Goal: Task Accomplishment & Management: Complete application form

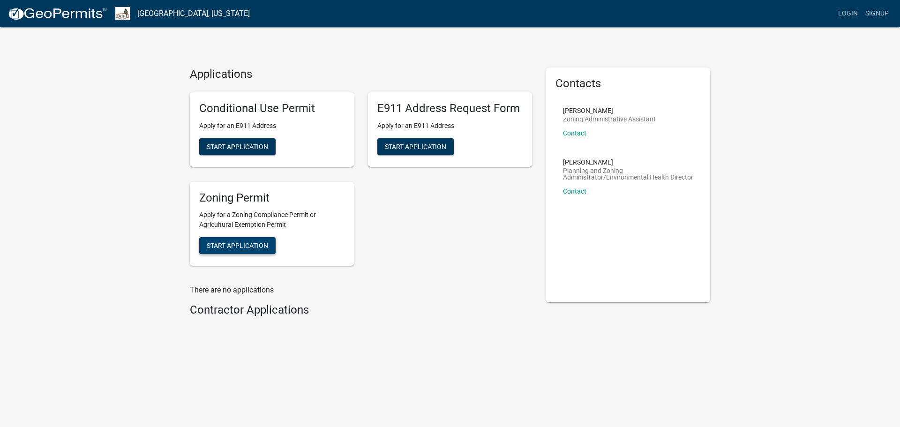
click at [249, 243] on span "Start Application" at bounding box center [237, 246] width 61 height 8
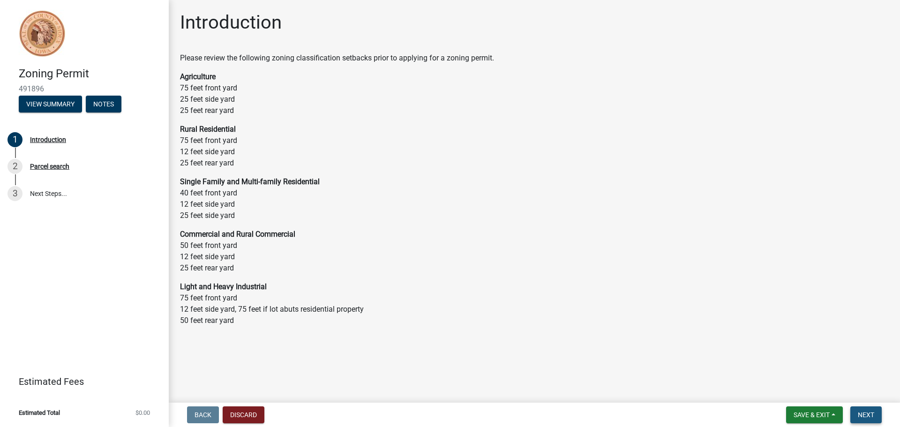
click at [869, 415] on span "Next" at bounding box center [866, 415] width 16 height 8
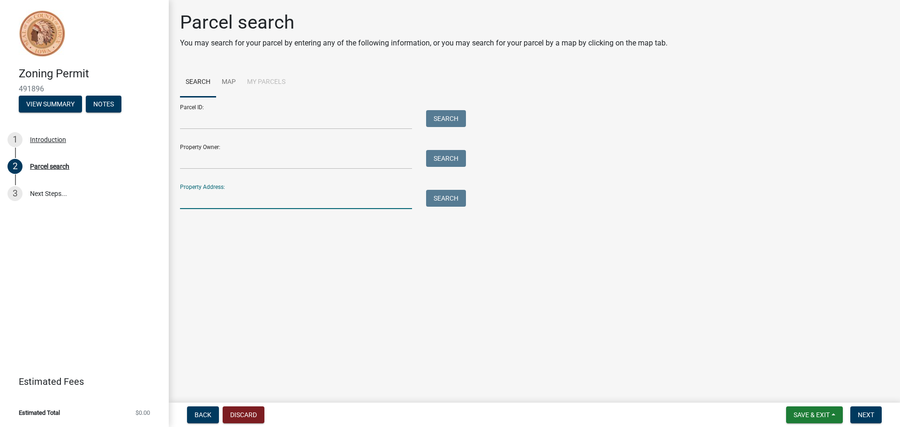
click at [218, 199] on input "Property Address:" at bounding box center [296, 199] width 232 height 19
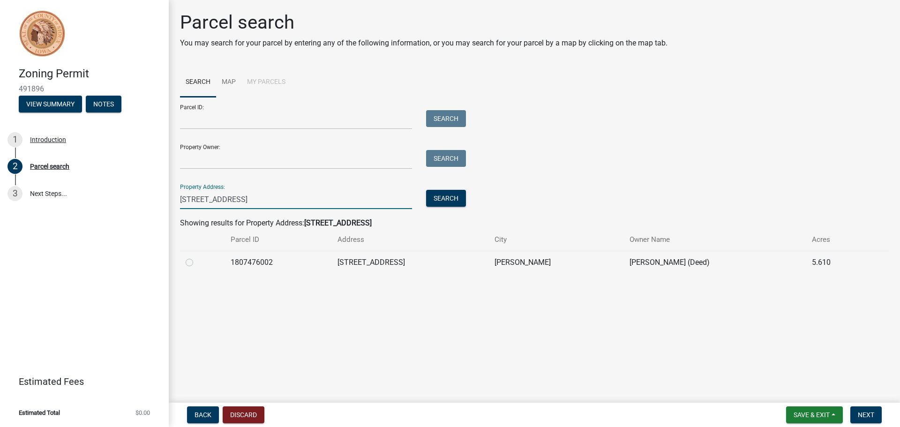
type input "[STREET_ADDRESS]"
click at [197, 257] on label at bounding box center [197, 257] width 0 height 0
click at [197, 262] on input "radio" at bounding box center [200, 260] width 6 height 6
radio input "true"
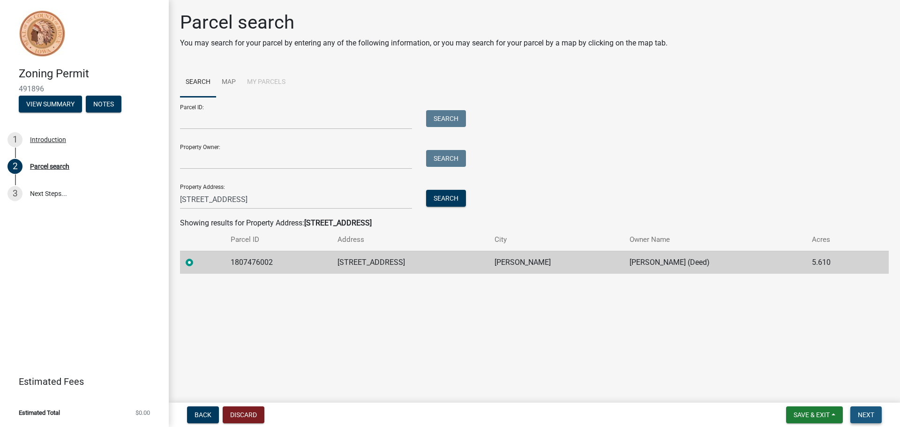
click at [875, 414] on span "Next" at bounding box center [866, 415] width 16 height 8
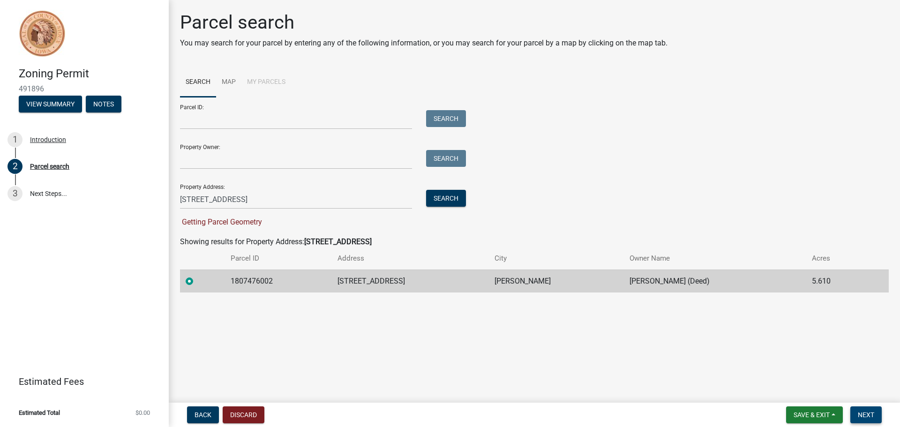
click at [873, 414] on span "Next" at bounding box center [866, 415] width 16 height 8
drag, startPoint x: 257, startPoint y: 204, endPoint x: 154, endPoint y: 182, distance: 105.3
click at [166, 184] on div "Zoning Permit 491896 View Summary Notes 1 Introduction 2 Parcel search 3 Next S…" at bounding box center [450, 213] width 900 height 427
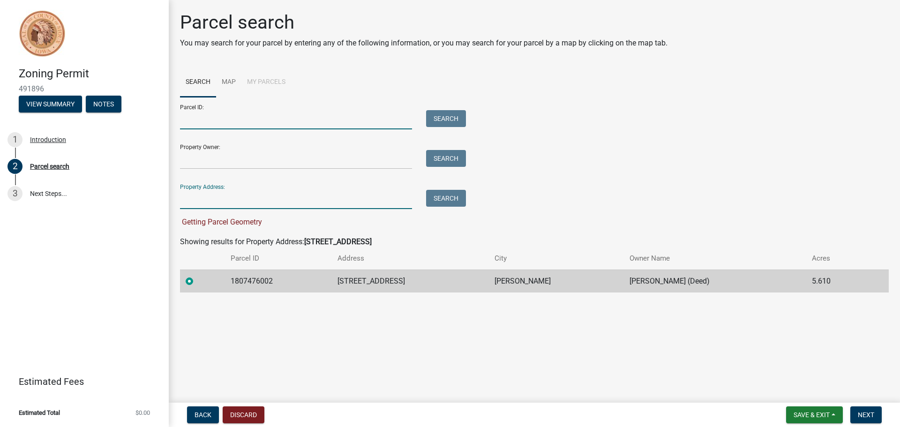
click at [211, 123] on input "Parcel ID:" at bounding box center [296, 119] width 232 height 19
paste input "1807476002"
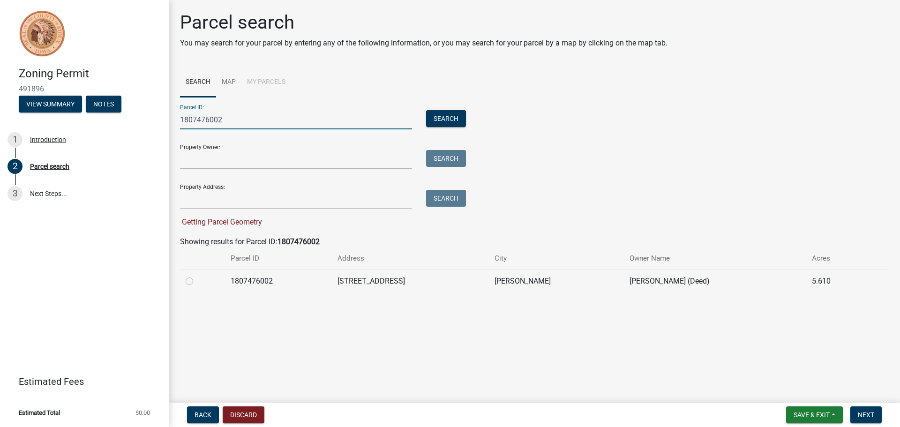
type input "1807476002"
click at [197, 276] on label at bounding box center [197, 276] width 0 height 0
click at [197, 281] on input "radio" at bounding box center [200, 279] width 6 height 6
radio input "true"
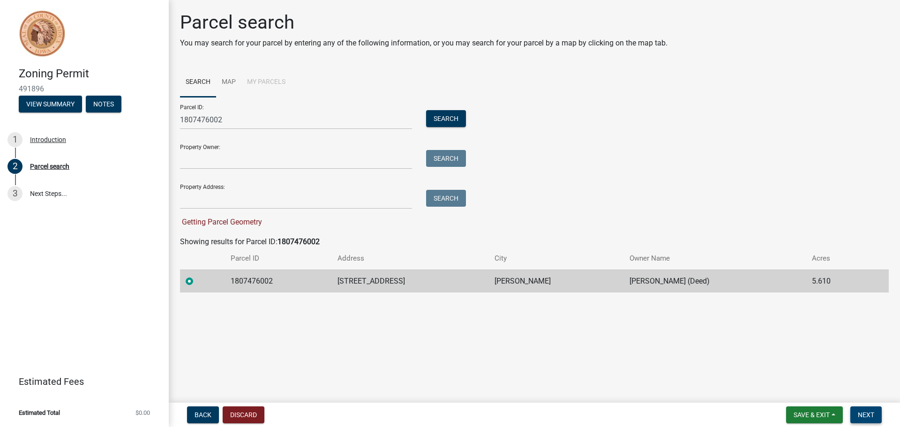
click at [868, 416] on span "Next" at bounding box center [866, 415] width 16 height 8
click at [438, 120] on button "Search" at bounding box center [446, 118] width 40 height 17
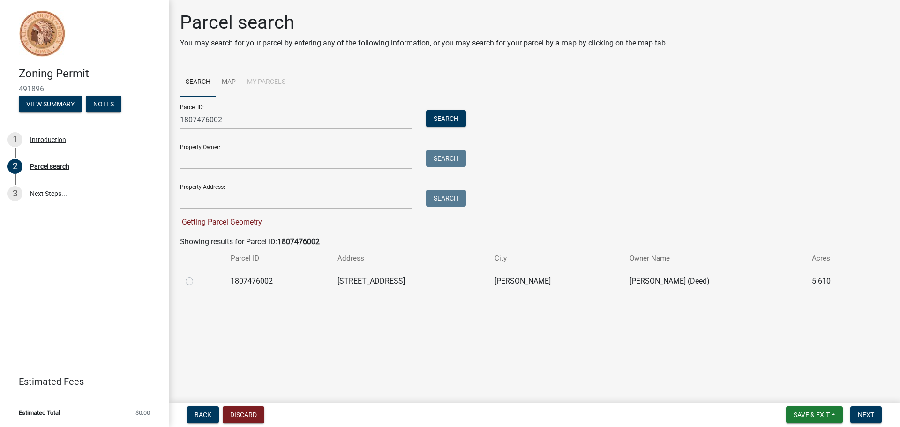
click at [197, 276] on label at bounding box center [197, 276] width 0 height 0
click at [197, 282] on input "radio" at bounding box center [200, 279] width 6 height 6
radio input "true"
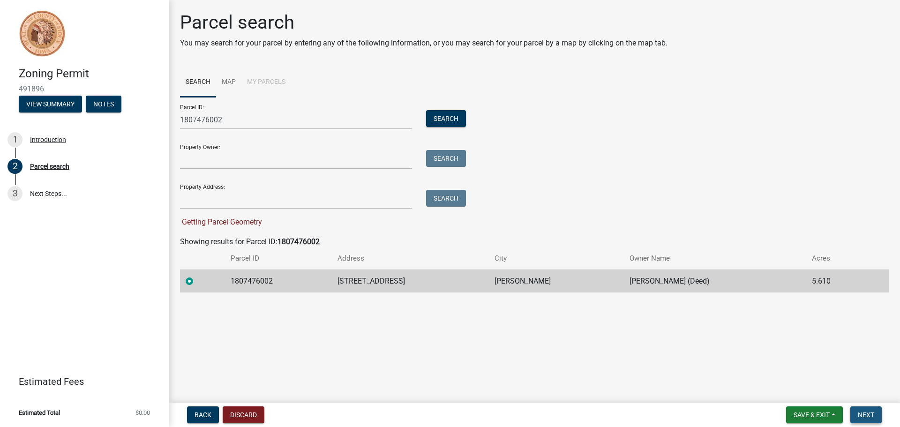
click at [862, 416] on span "Next" at bounding box center [866, 415] width 16 height 8
drag, startPoint x: 224, startPoint y: 118, endPoint x: 159, endPoint y: 116, distance: 64.7
click at [159, 116] on div "Zoning Permit 491896 View Summary Notes 1 Introduction 2 Parcel search 3 Next S…" at bounding box center [450, 213] width 900 height 427
click at [216, 201] on input "Property Address:" at bounding box center [296, 199] width 232 height 19
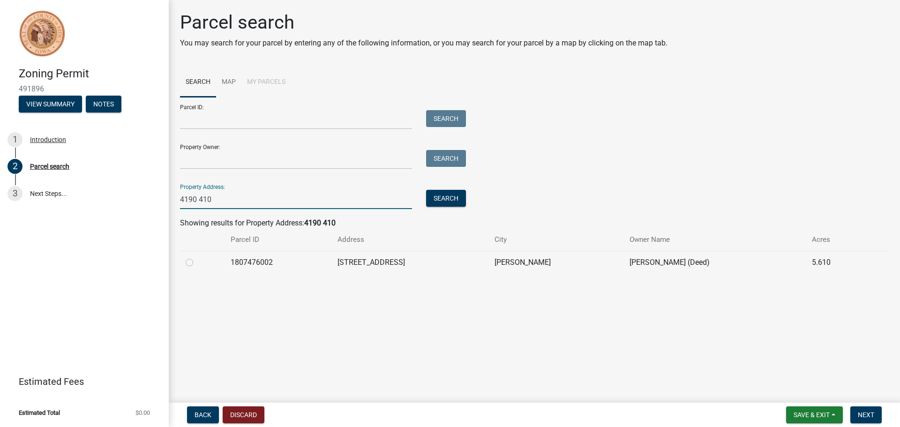
type input "4190 410"
click at [197, 257] on label at bounding box center [197, 257] width 0 height 0
click at [197, 262] on input "radio" at bounding box center [200, 260] width 6 height 6
radio input "true"
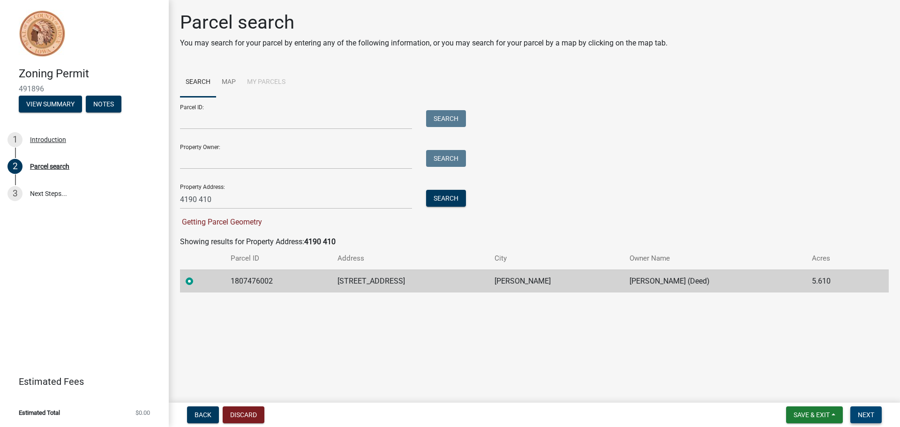
click at [863, 410] on button "Next" at bounding box center [866, 415] width 31 height 17
click at [865, 417] on span "Next" at bounding box center [866, 415] width 16 height 8
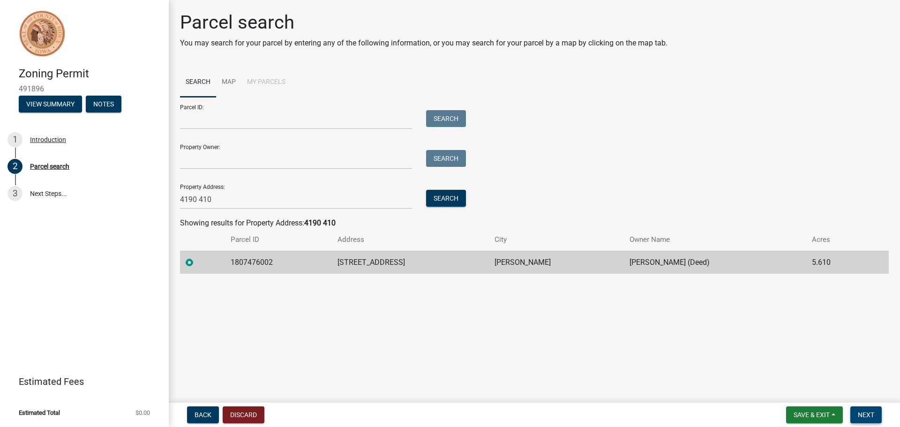
click at [868, 416] on span "Next" at bounding box center [866, 415] width 16 height 8
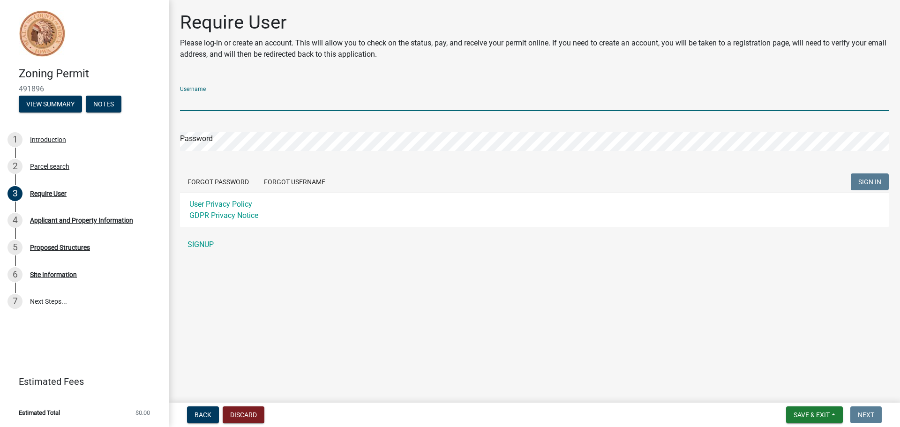
drag, startPoint x: 234, startPoint y: 95, endPoint x: 244, endPoint y: 94, distance: 10.9
click at [242, 95] on input "Username" at bounding box center [534, 101] width 709 height 19
type input "marielar"
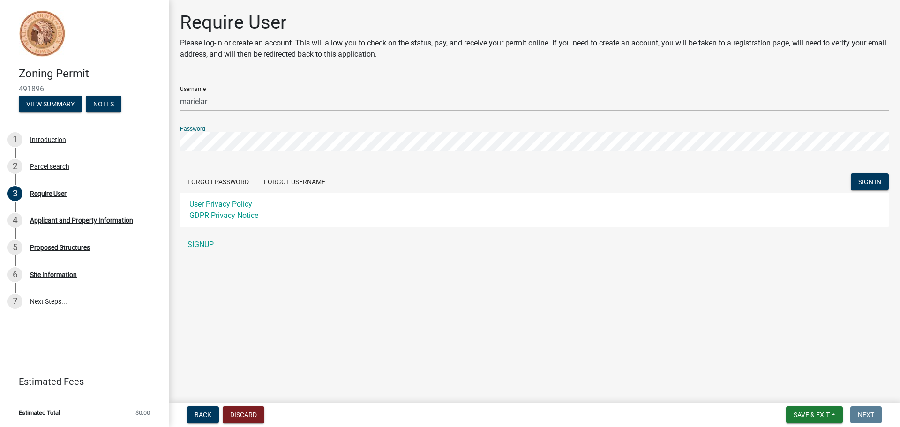
click at [851, 174] on button "SIGN IN" at bounding box center [870, 182] width 38 height 17
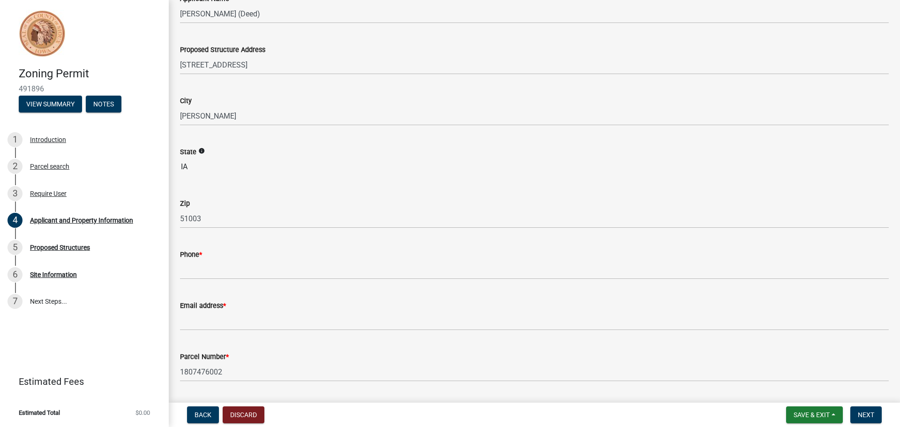
scroll to position [141, 0]
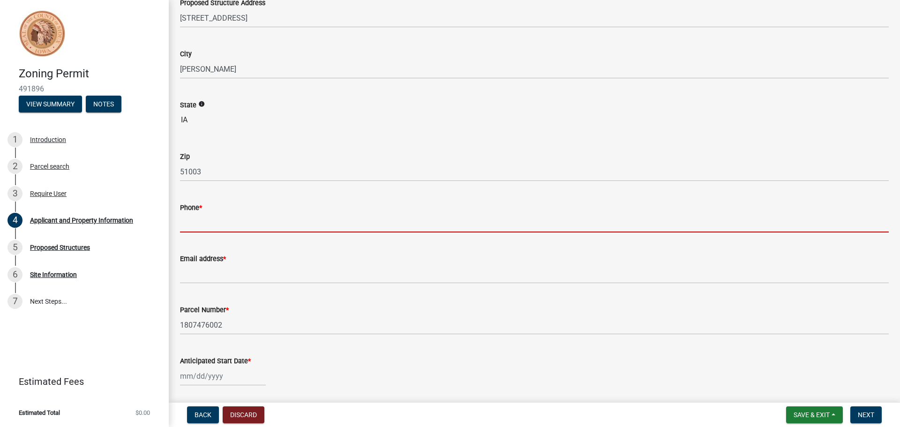
click at [215, 220] on input "Phone *" at bounding box center [534, 222] width 709 height 19
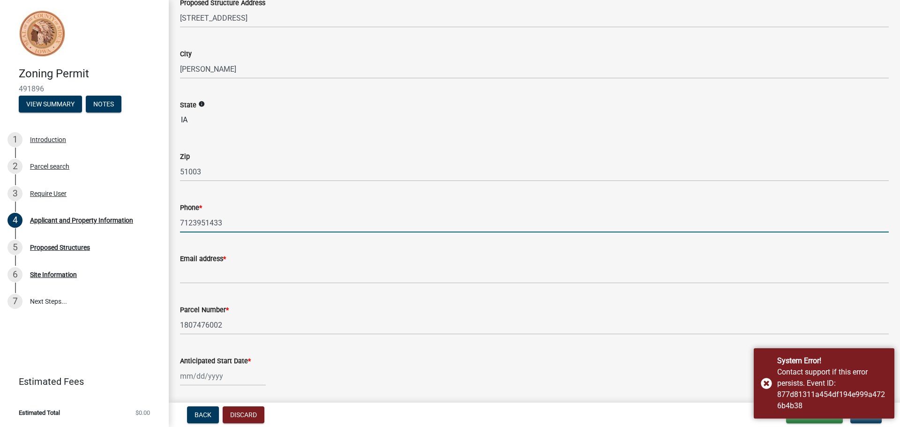
type input "7123951433"
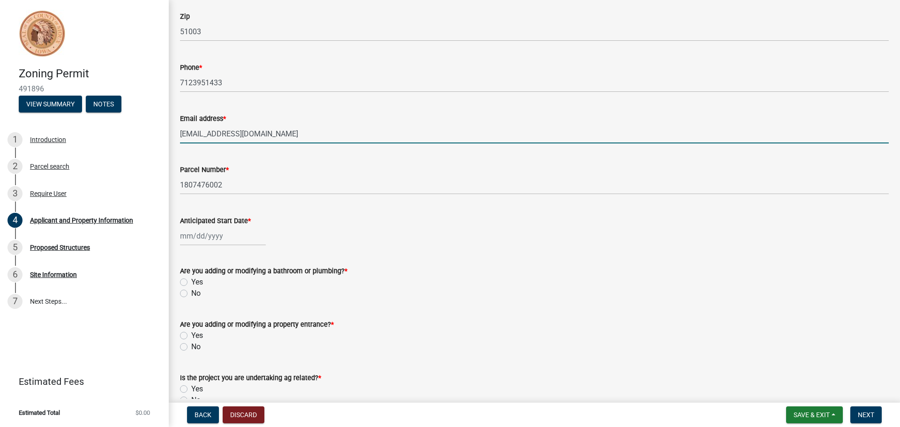
scroll to position [281, 0]
type input "[EMAIL_ADDRESS][DOMAIN_NAME]"
click at [214, 233] on div at bounding box center [223, 235] width 86 height 19
select select "10"
select select "2025"
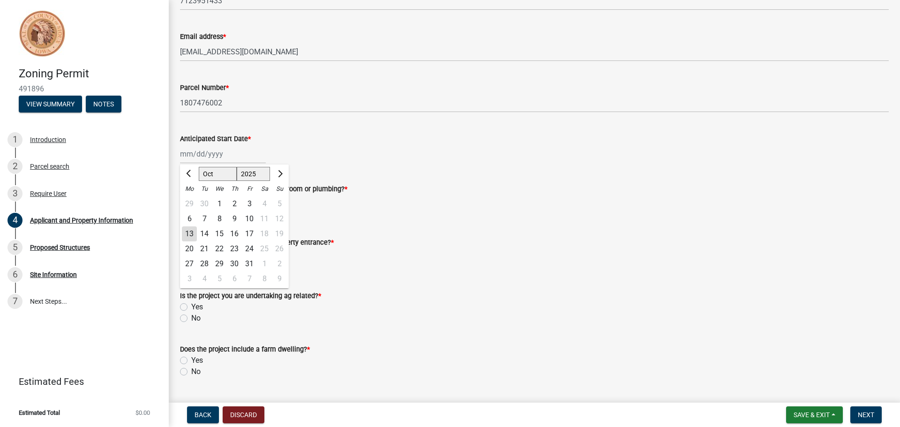
scroll to position [375, 0]
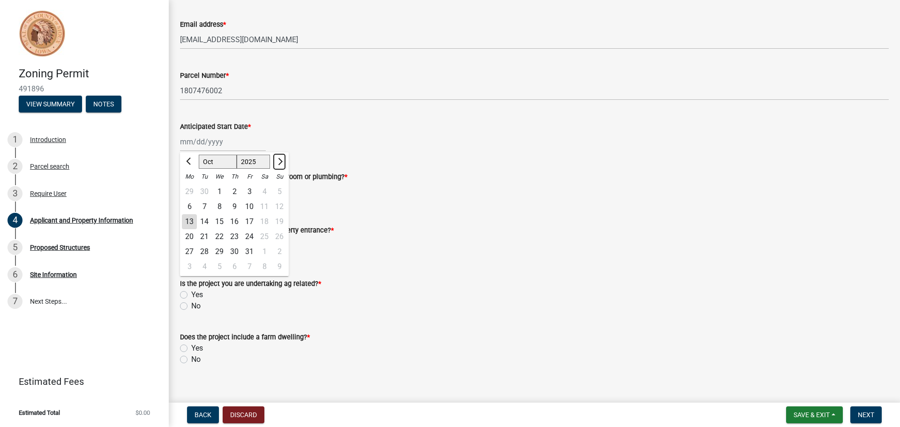
click at [281, 162] on span "Next month" at bounding box center [279, 161] width 7 height 7
select select "11"
click at [190, 206] on div "3" at bounding box center [189, 206] width 15 height 15
type input "[DATE]"
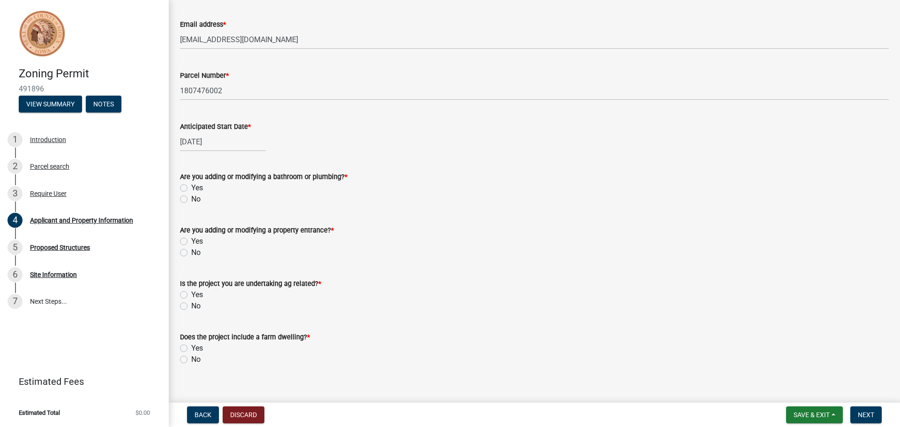
click at [191, 188] on label "Yes" at bounding box center [197, 187] width 12 height 11
click at [191, 188] on input "Yes" at bounding box center [194, 185] width 6 height 6
radio input "true"
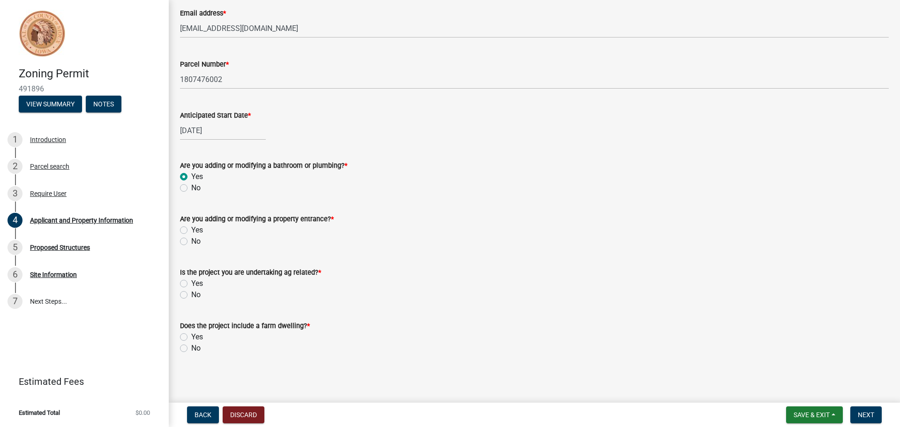
click at [191, 241] on label "No" at bounding box center [195, 241] width 9 height 11
click at [191, 241] on input "No" at bounding box center [194, 239] width 6 height 6
radio input "true"
click at [191, 294] on label "No" at bounding box center [195, 294] width 9 height 11
click at [191, 294] on input "No" at bounding box center [194, 292] width 6 height 6
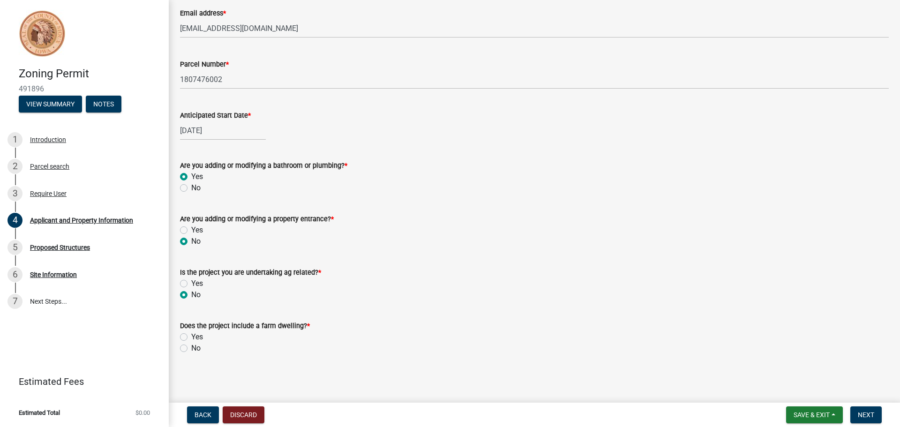
radio input "true"
click at [191, 349] on label "No" at bounding box center [195, 348] width 9 height 11
click at [191, 349] on input "No" at bounding box center [194, 346] width 6 height 6
radio input "true"
click at [861, 420] on button "Next" at bounding box center [866, 415] width 31 height 17
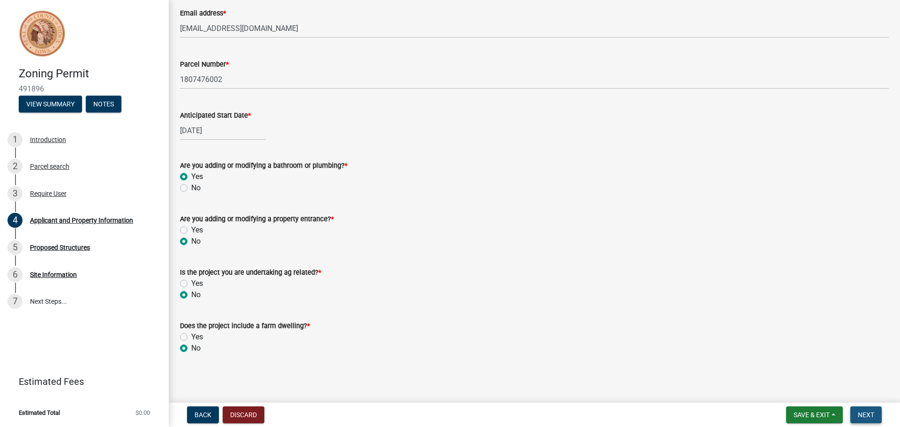
scroll to position [0, 0]
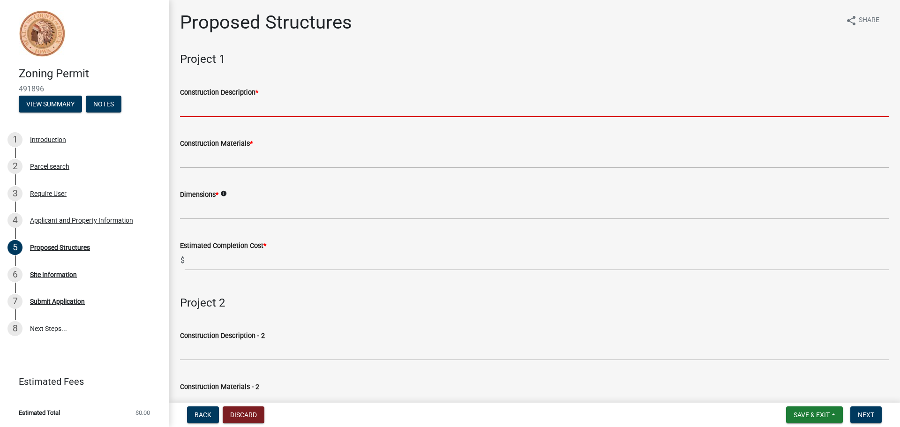
click at [252, 106] on input "Construction Description *" at bounding box center [534, 107] width 709 height 19
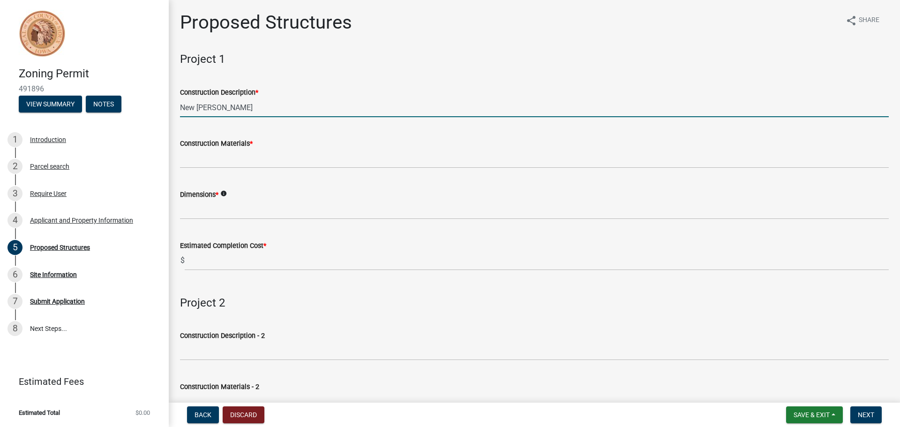
type input "New [PERSON_NAME]"
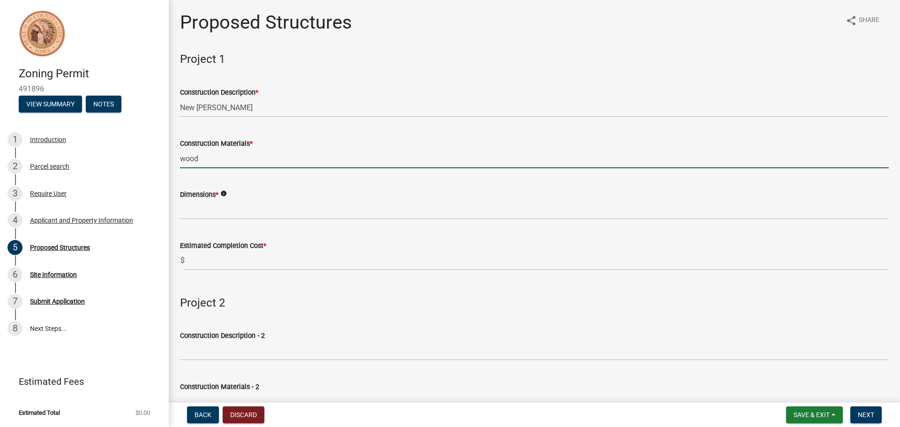
type input "wood"
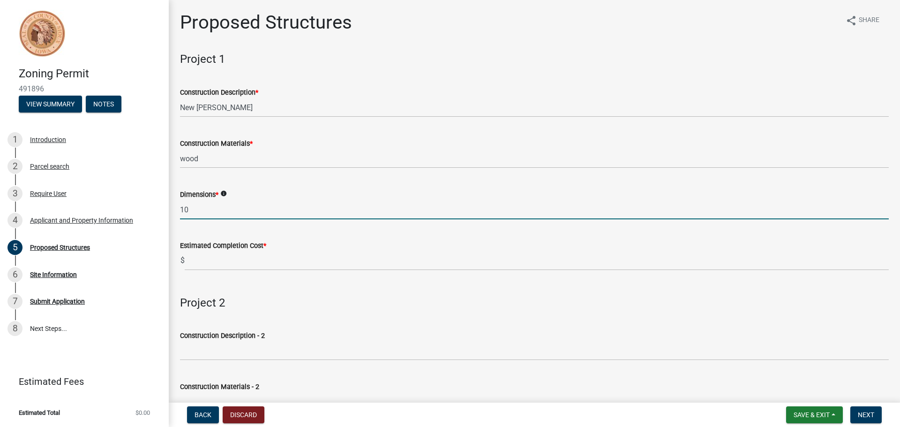
type input "1"
type input "68x144"
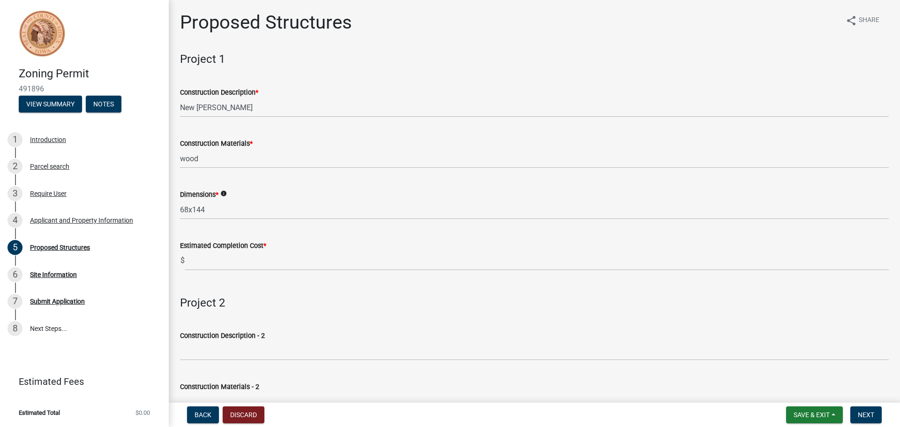
click at [237, 250] on div "Estimated Completion Cost *" at bounding box center [534, 245] width 709 height 11
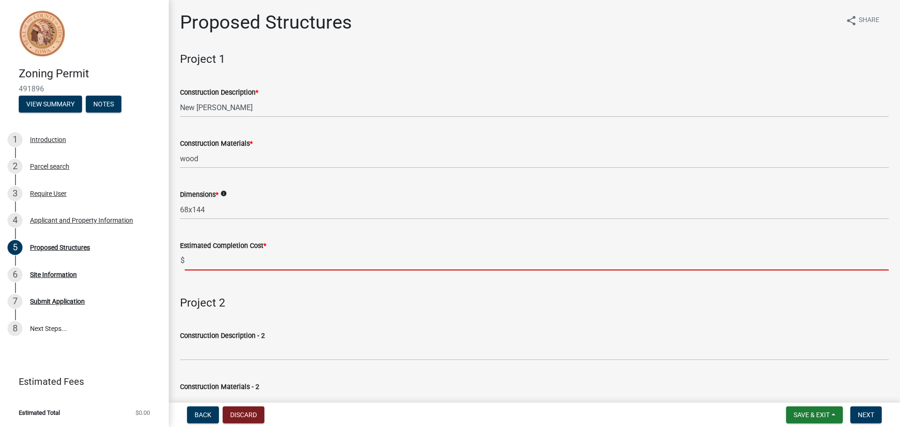
click at [224, 261] on input "text" at bounding box center [537, 260] width 704 height 19
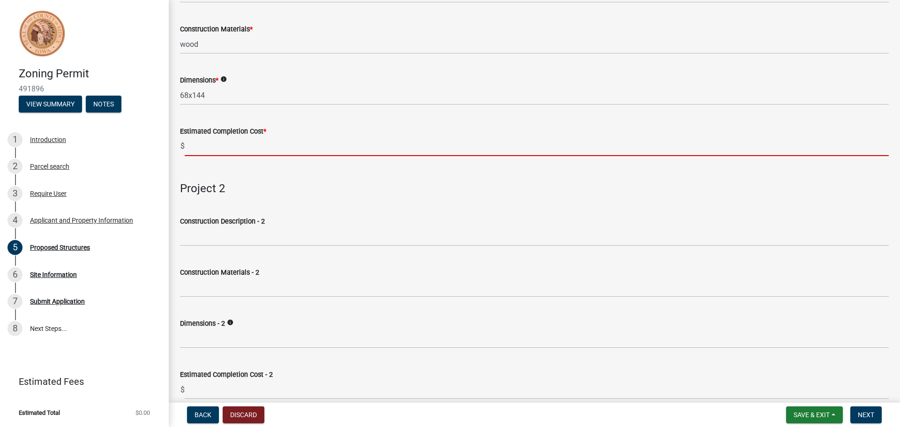
scroll to position [141, 0]
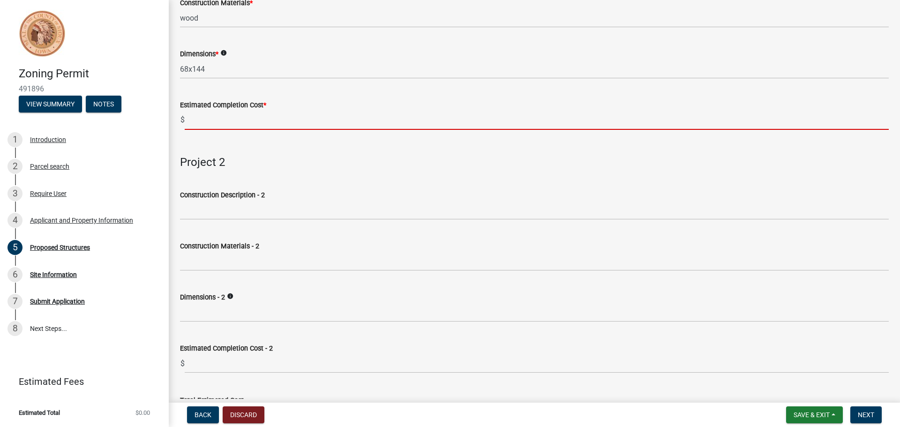
click at [358, 164] on div "Project 2" at bounding box center [534, 153] width 709 height 31
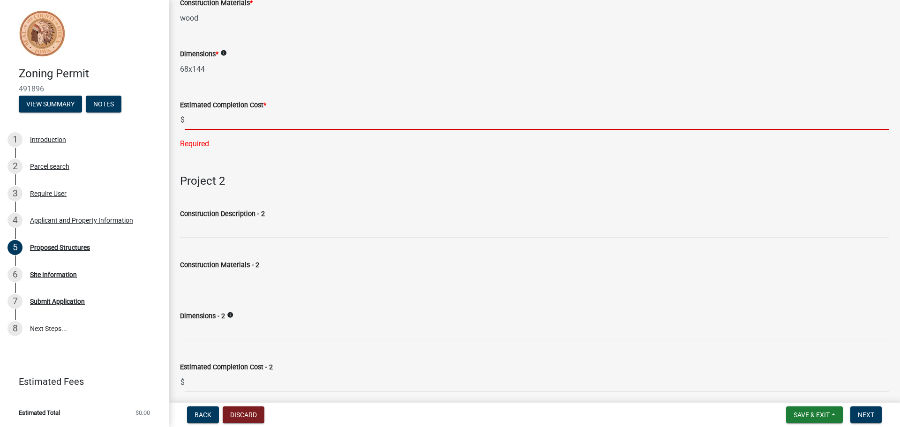
click at [238, 112] on input "text" at bounding box center [537, 120] width 704 height 19
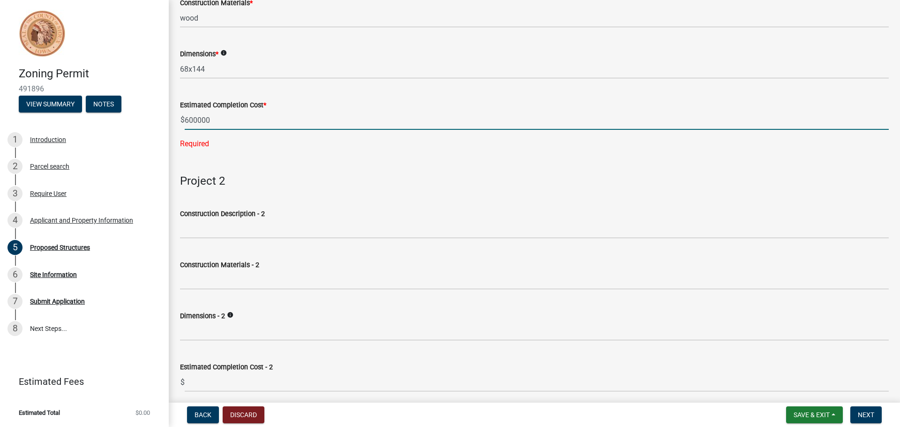
type input "600000"
click at [358, 170] on wm-data-entity-input "Project 2" at bounding box center [534, 176] width 709 height 38
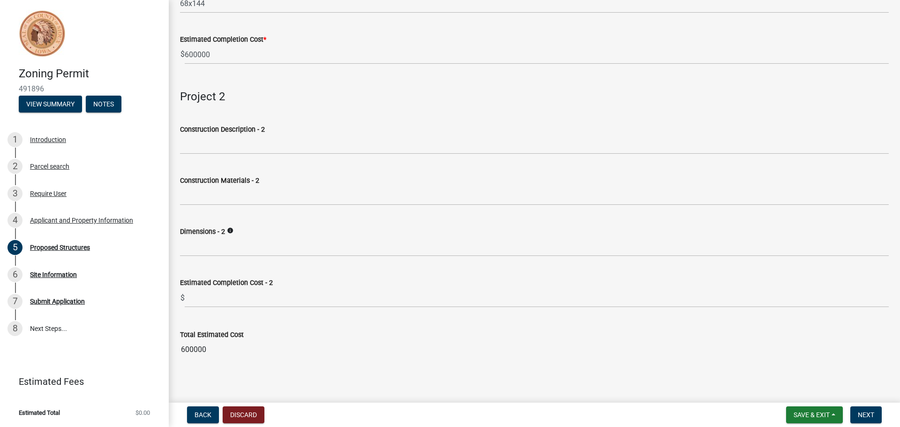
scroll to position [212, 0]
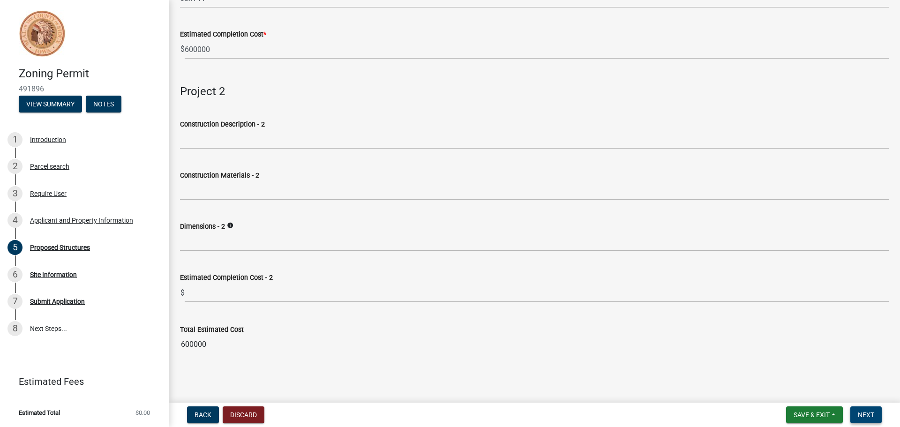
click at [873, 414] on span "Next" at bounding box center [866, 415] width 16 height 8
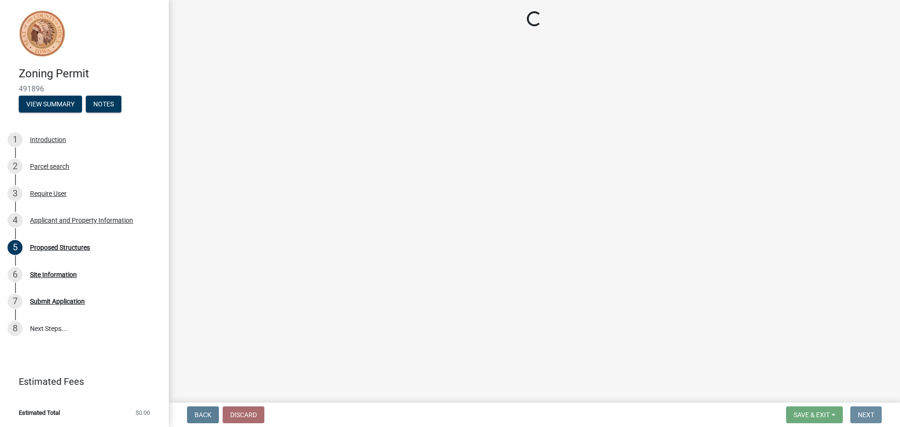
scroll to position [0, 0]
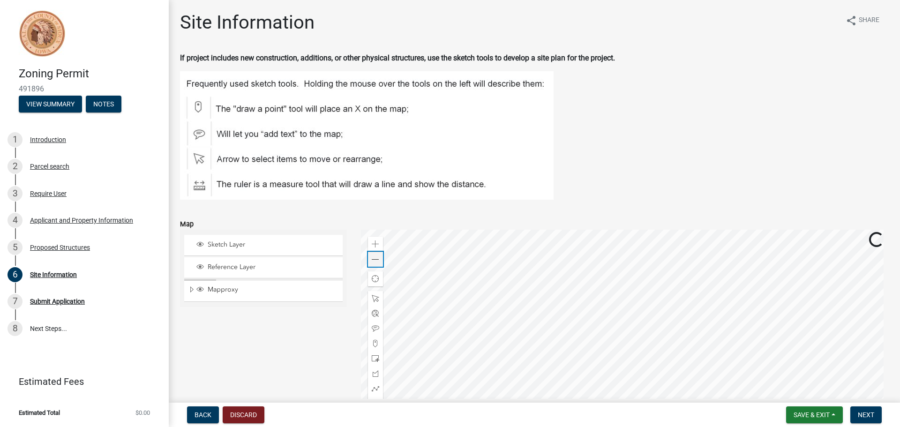
click at [372, 261] on span at bounding box center [376, 260] width 8 height 8
click at [373, 249] on div "Zoom in" at bounding box center [375, 244] width 15 height 15
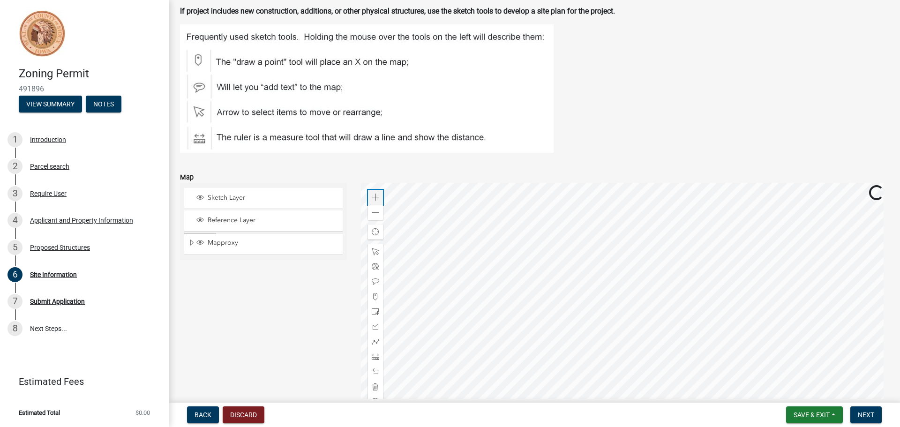
click at [373, 198] on span at bounding box center [376, 198] width 8 height 8
click at [373, 313] on span at bounding box center [376, 312] width 8 height 8
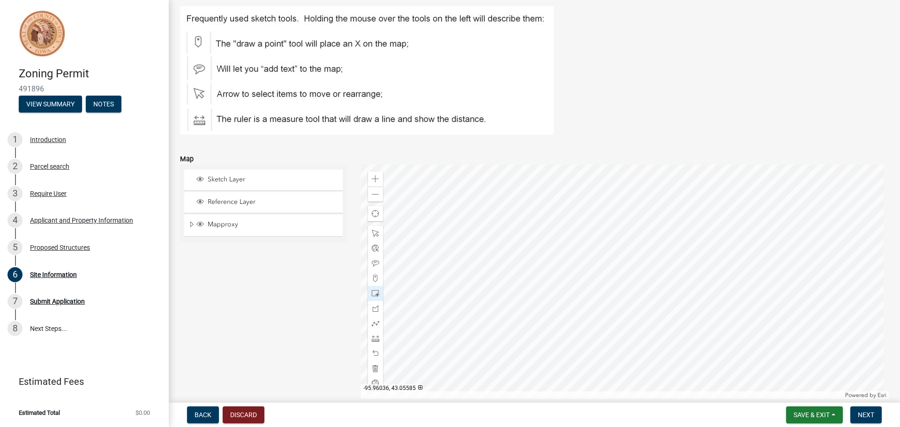
click at [579, 256] on div at bounding box center [625, 282] width 529 height 234
click at [867, 415] on span "Next" at bounding box center [866, 415] width 16 height 8
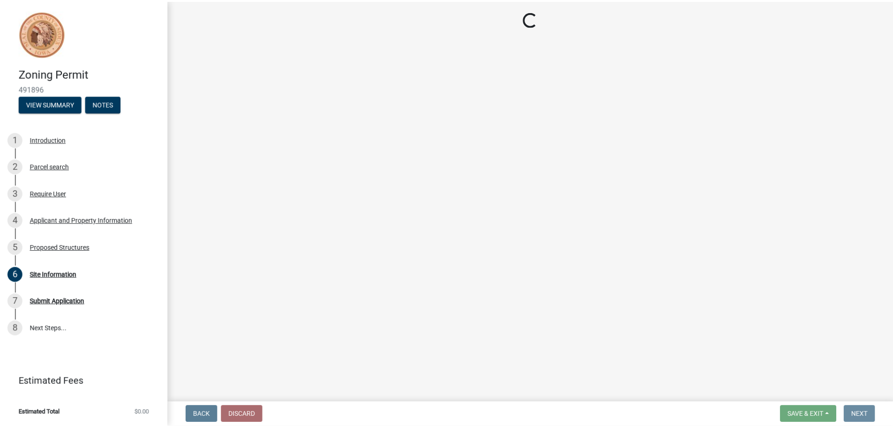
scroll to position [0, 0]
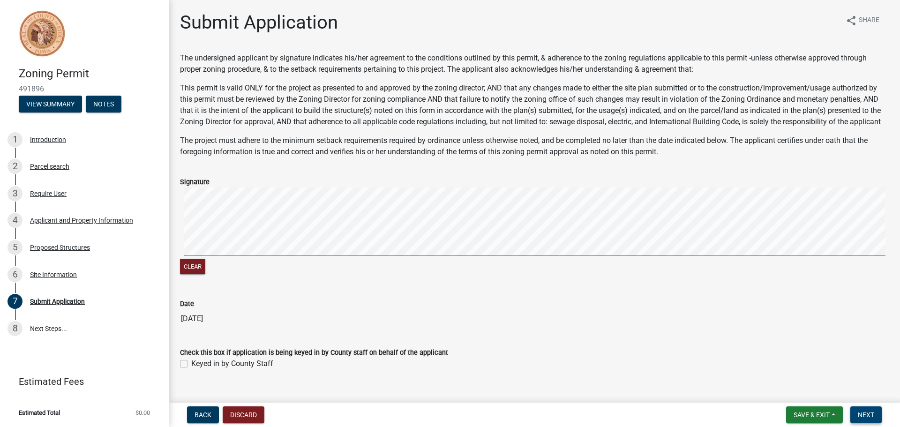
click at [874, 412] on span "Next" at bounding box center [866, 415] width 16 height 8
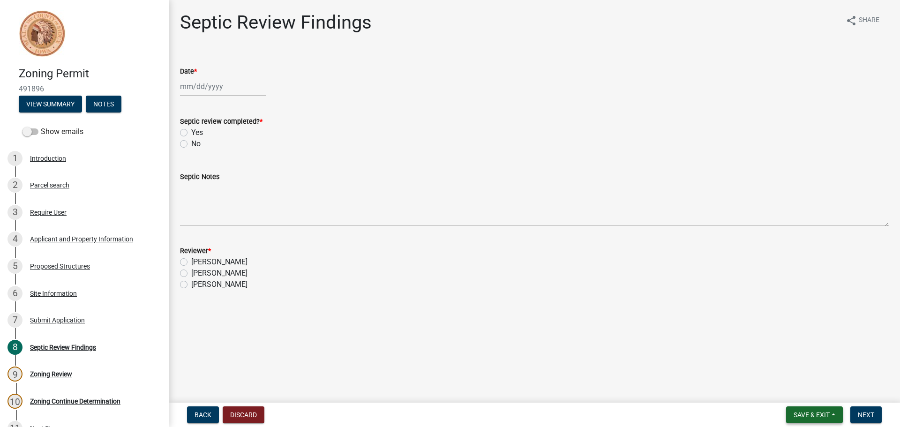
click at [800, 416] on span "Save & Exit" at bounding box center [812, 415] width 36 height 8
click at [787, 396] on button "Save & Exit" at bounding box center [805, 390] width 75 height 23
